Goal: Navigation & Orientation: Find specific page/section

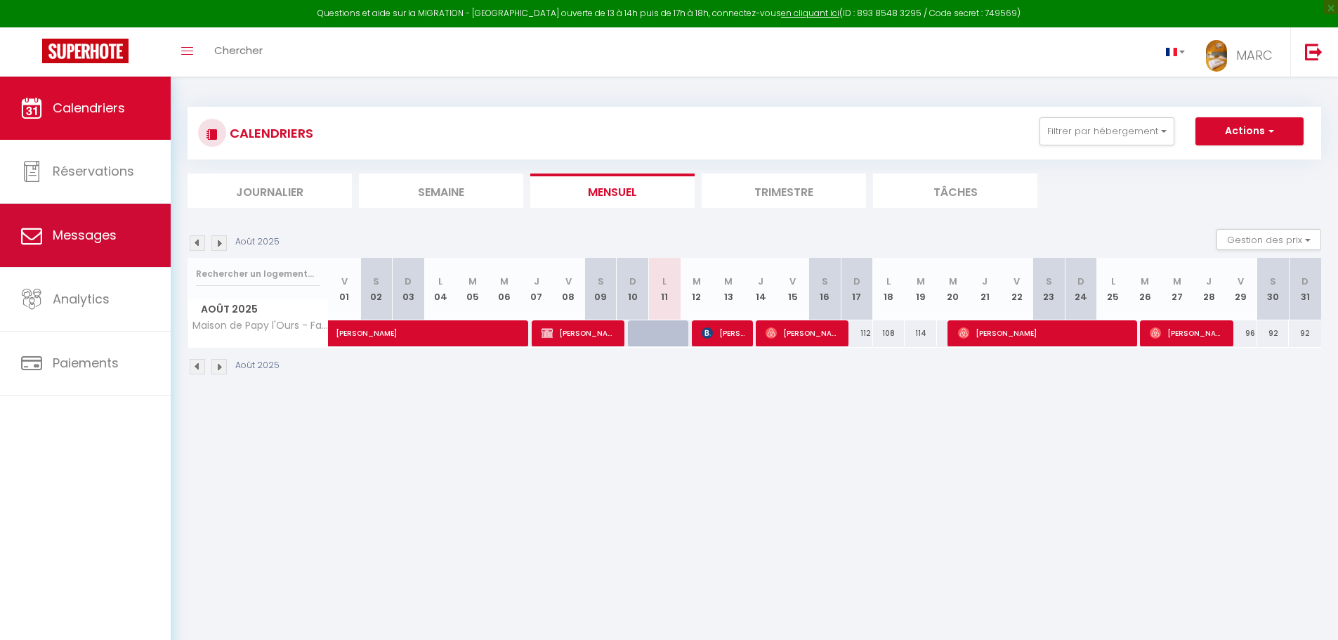
click at [93, 238] on span "Messages" at bounding box center [85, 235] width 64 height 18
select select "message"
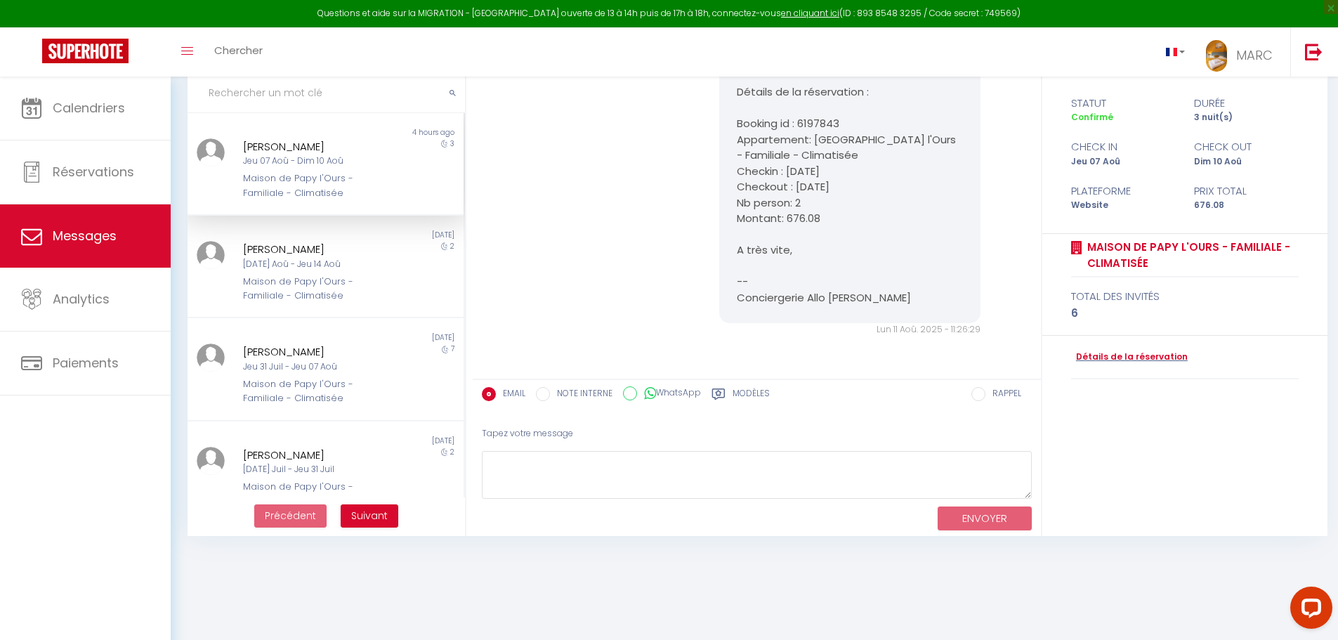
scroll to position [4310, 0]
click at [279, 287] on div "Maison de Papy l'Ours - Familiale - Climatisée" at bounding box center [314, 289] width 143 height 29
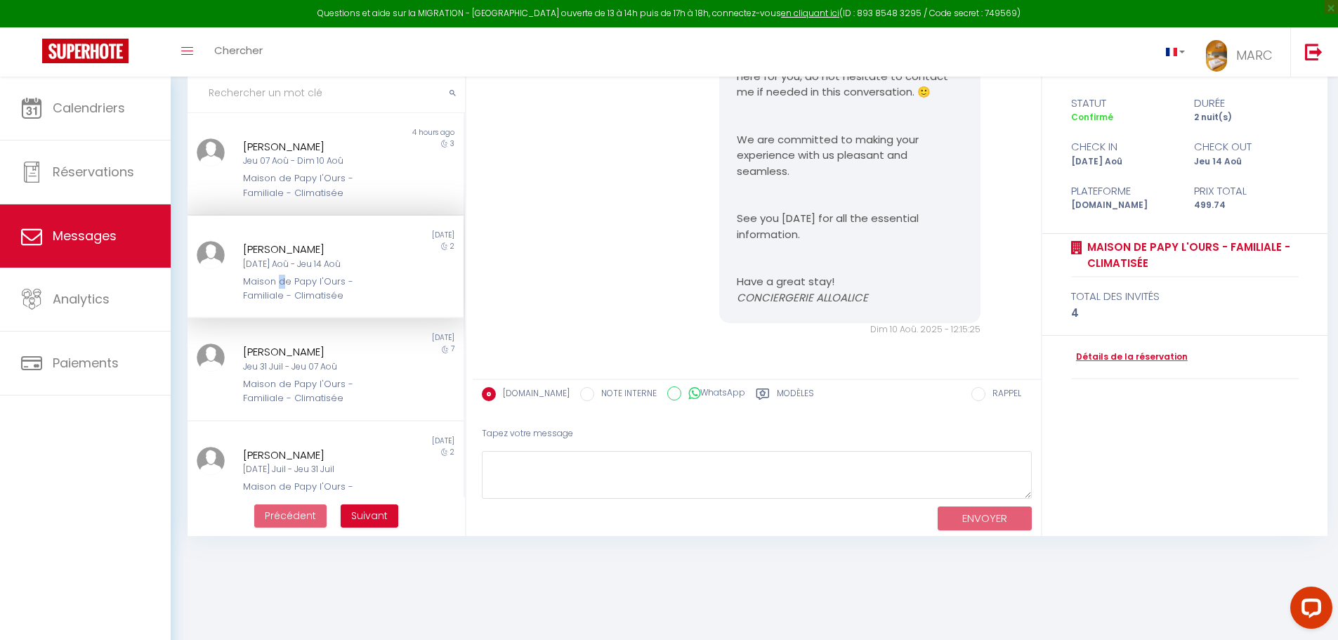
scroll to position [1180, 0]
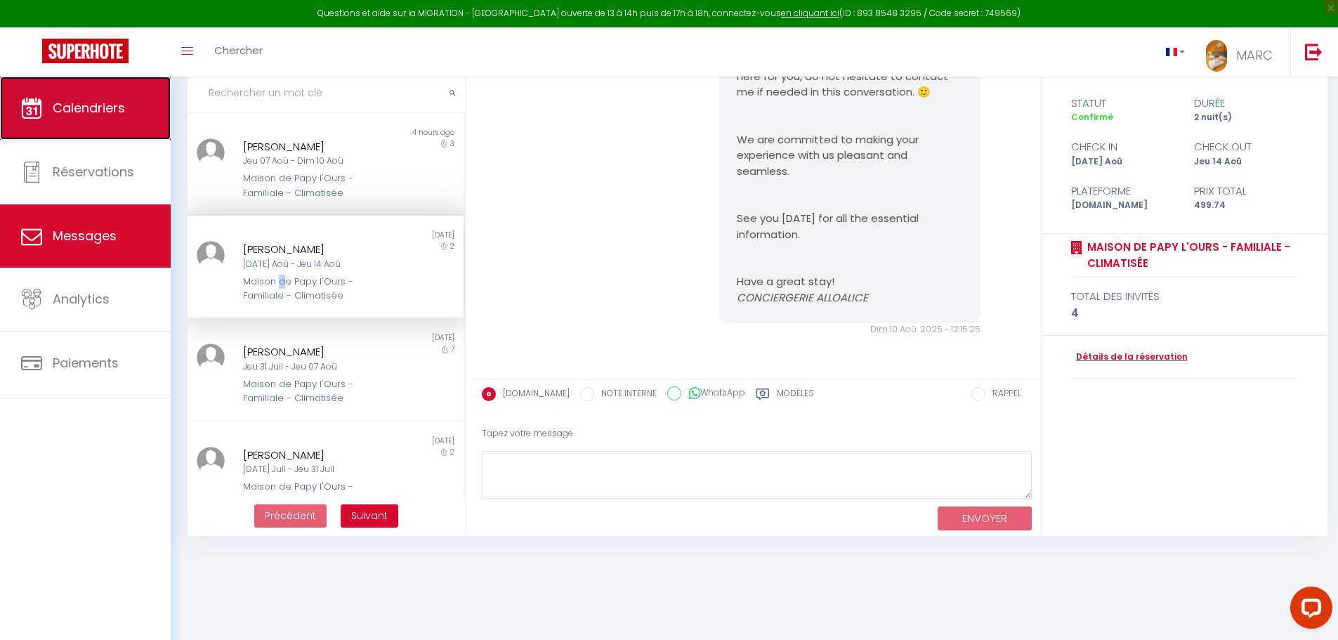
click at [107, 111] on span "Calendriers" at bounding box center [89, 108] width 72 height 18
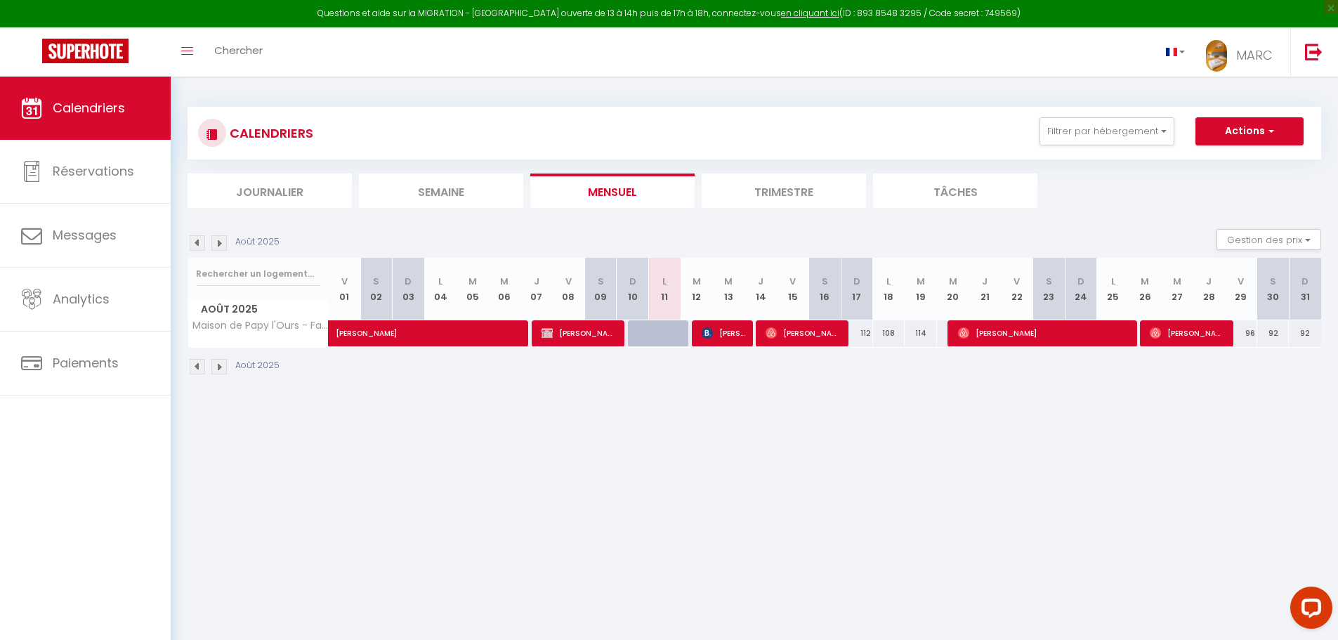
click at [256, 371] on p "Août 2025" at bounding box center [257, 365] width 44 height 13
click at [259, 369] on p "Août 2025" at bounding box center [257, 365] width 44 height 13
click at [212, 368] on img at bounding box center [218, 366] width 15 height 15
